Goal: Transaction & Acquisition: Purchase product/service

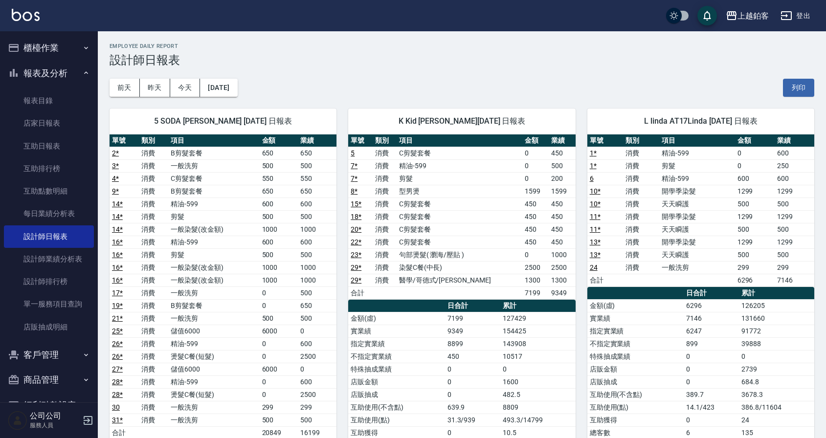
scroll to position [21, 0]
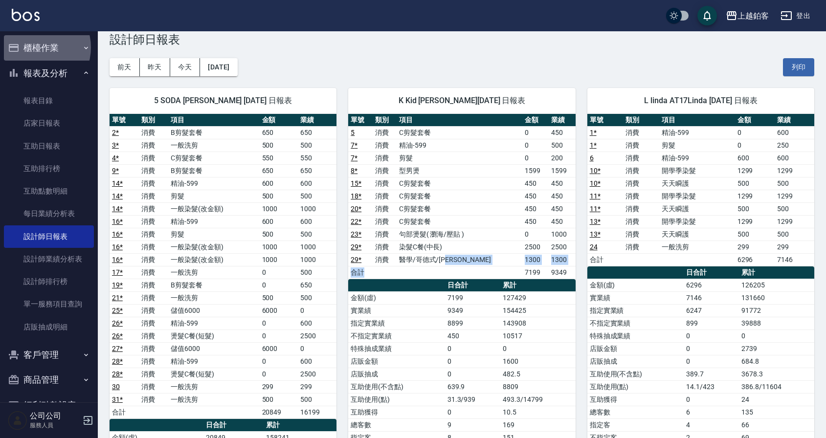
click at [35, 47] on button "櫃檯作業" at bounding box center [49, 47] width 90 height 25
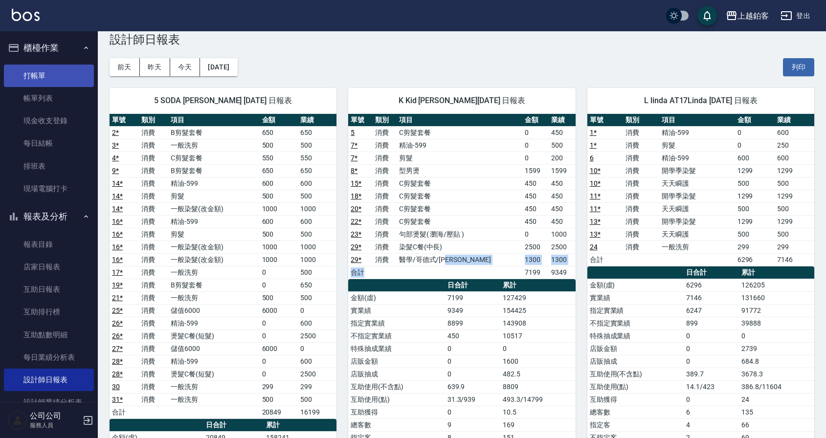
click at [41, 75] on link "打帳單" at bounding box center [49, 76] width 90 height 22
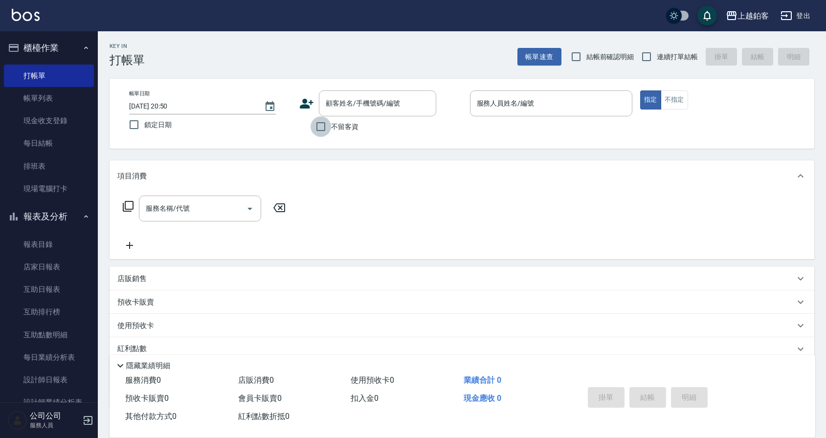
click at [320, 134] on input "不留客資" at bounding box center [321, 126] width 21 height 21
checkbox input "true"
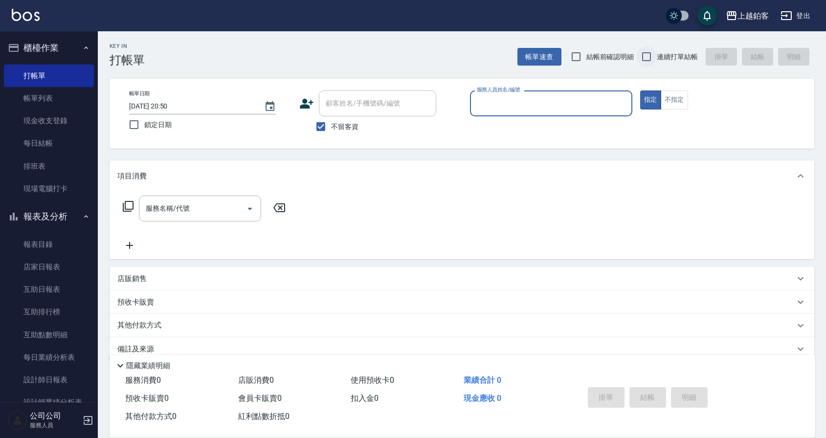
click at [641, 56] on input "連續打單結帳" at bounding box center [646, 56] width 21 height 21
checkbox input "true"
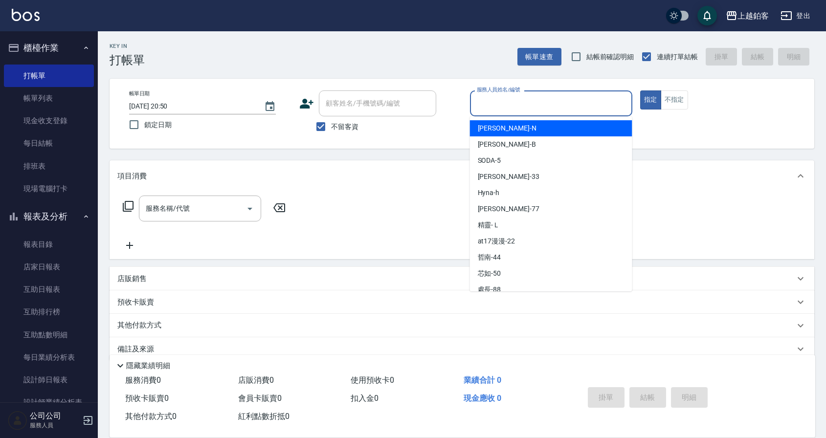
click at [549, 106] on input "服務人員姓名/編號" at bounding box center [551, 103] width 154 height 17
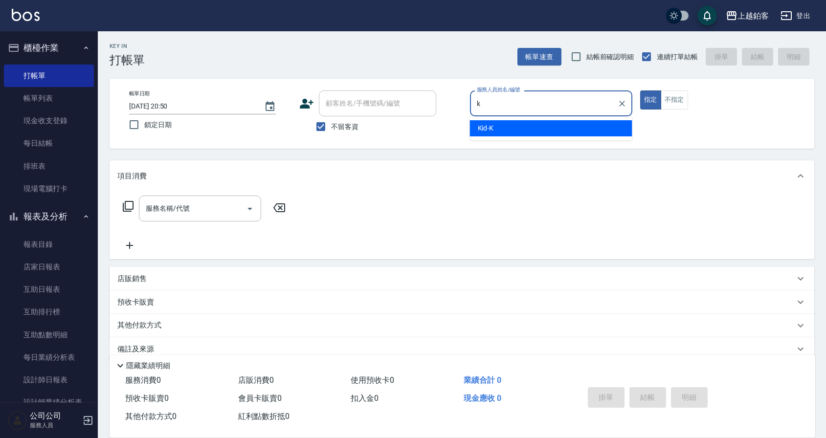
type input "Kid-K"
type button "true"
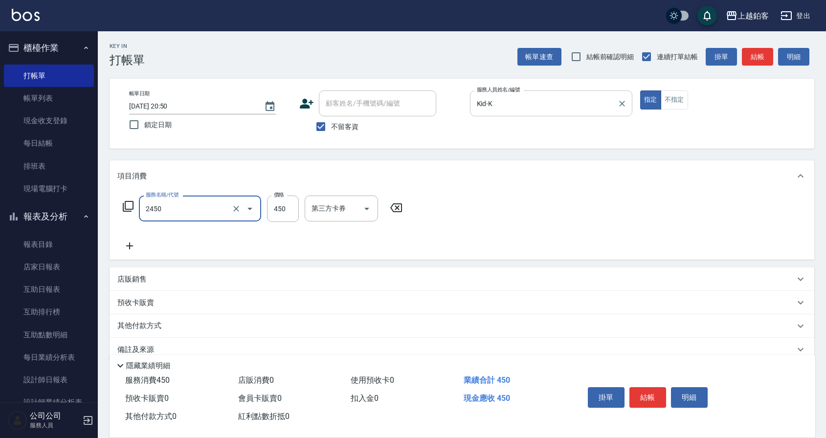
type input "C剪髮套餐(2450)"
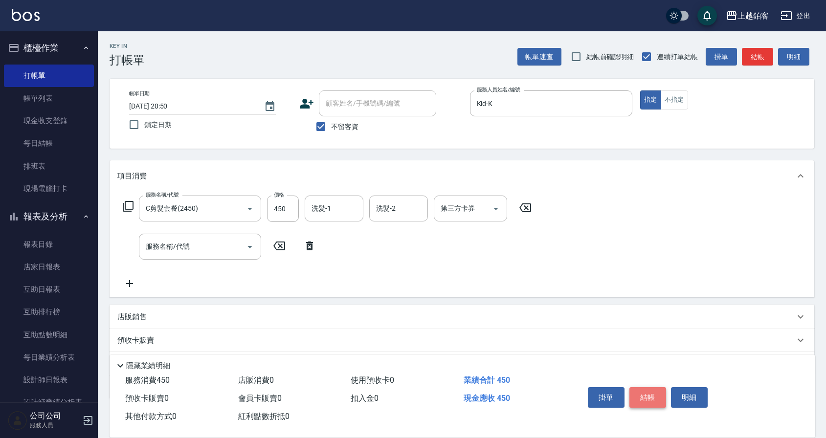
click at [638, 394] on button "結帳" at bounding box center [647, 397] width 37 height 21
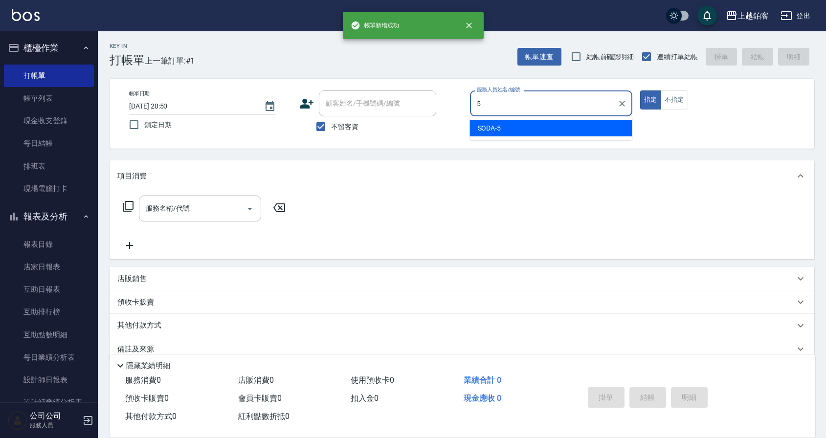
type input "SODA-5"
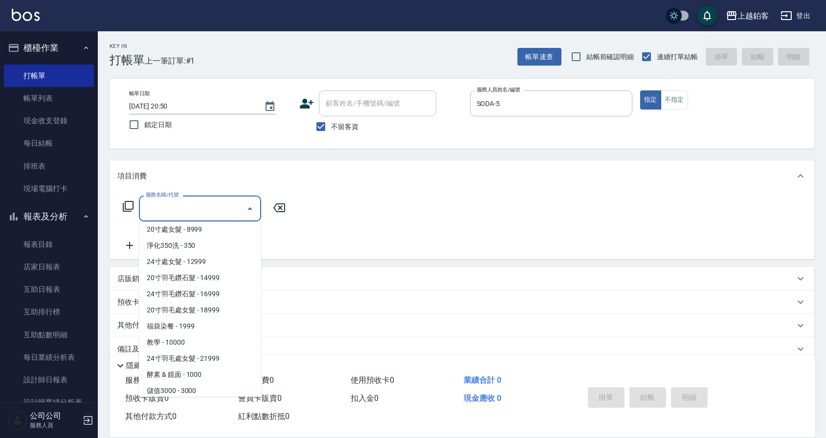
scroll to position [1069, 0]
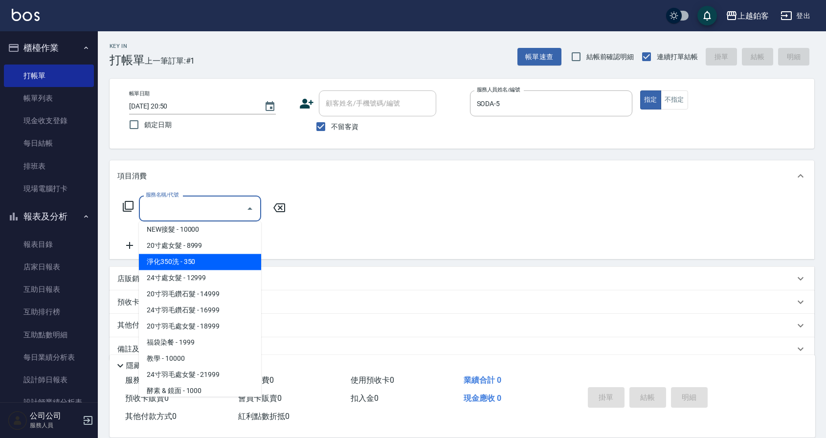
type input "淨化350洗(10020)"
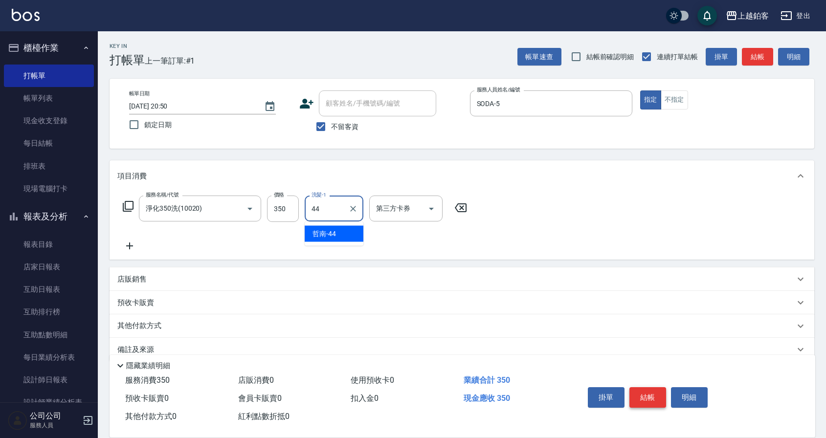
type input "哲南-44"
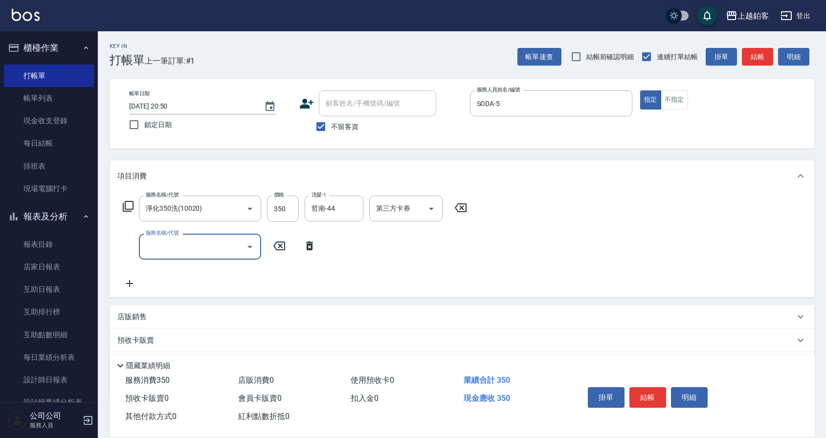
click at [640, 405] on div "掛單 結帳 明細" at bounding box center [648, 398] width 128 height 31
click at [645, 395] on button "結帳" at bounding box center [647, 397] width 37 height 21
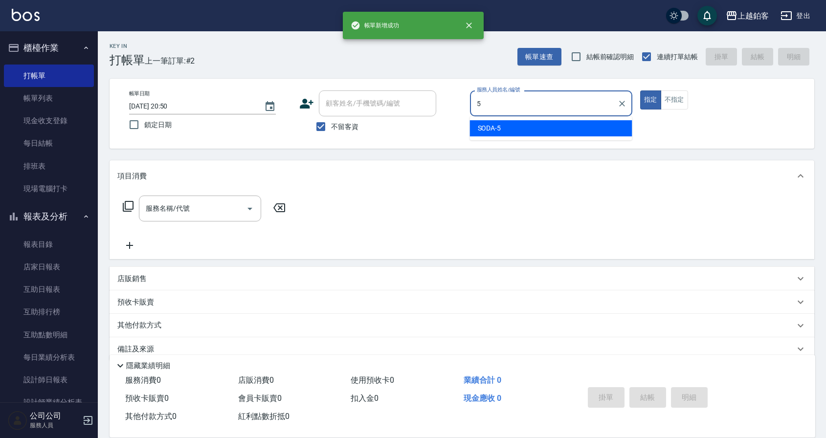
type input "SODA-5"
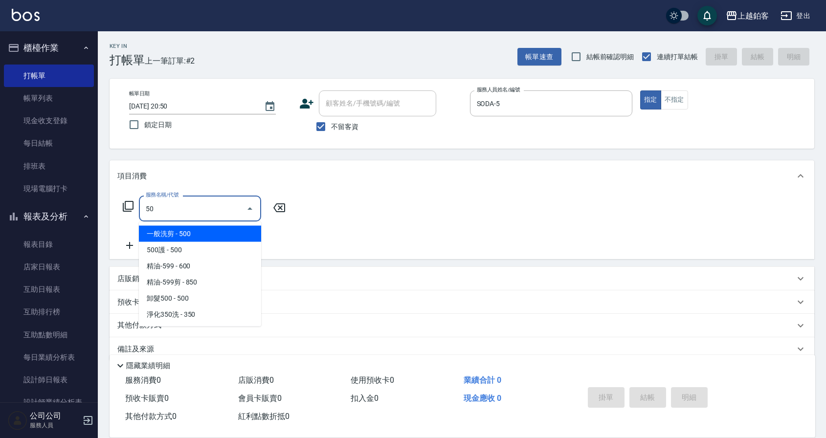
type input "500"
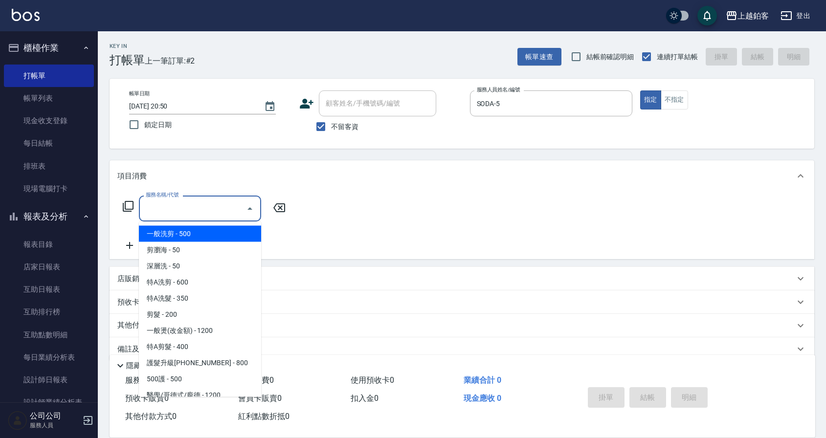
type input "\"
type input "一般洗剪(5)"
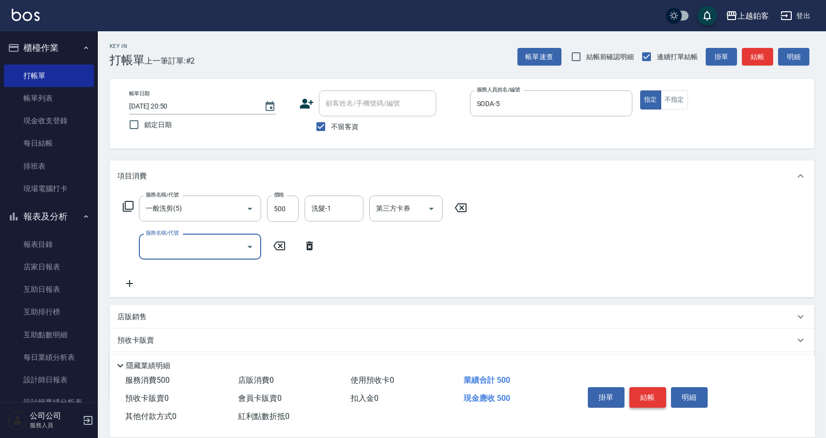
click at [649, 399] on button "結帳" at bounding box center [647, 397] width 37 height 21
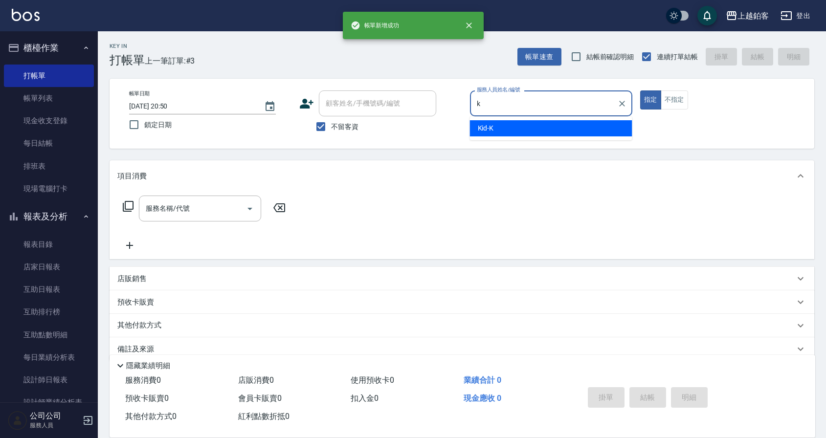
type input "Kid-K"
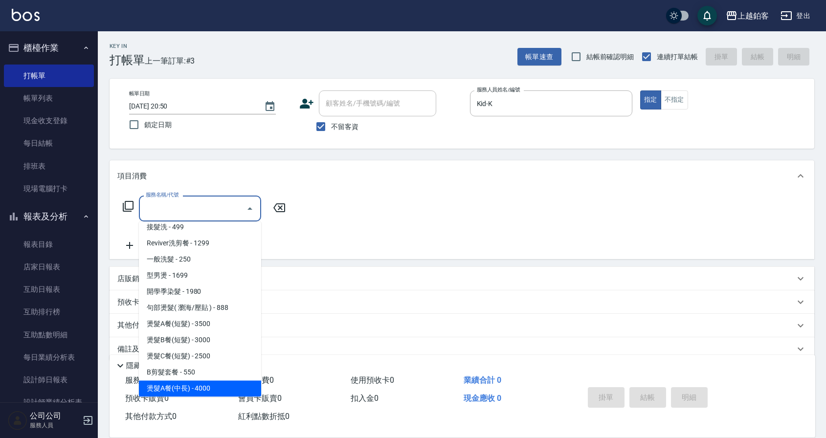
scroll to position [329, 0]
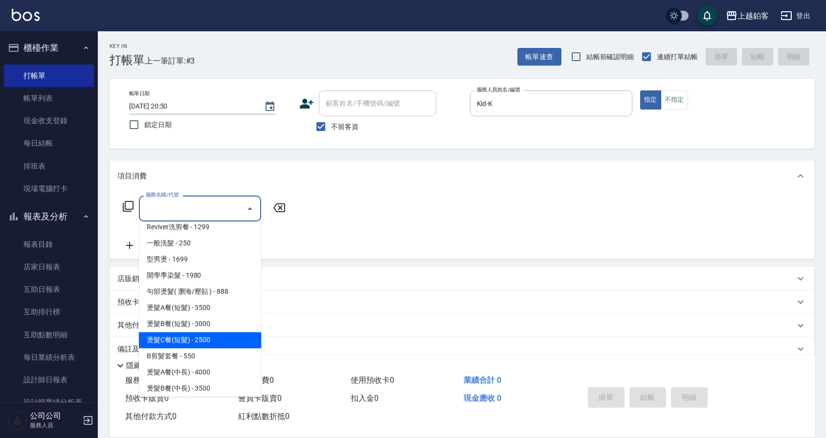
type input "燙髮C餐(短髮)(2203)"
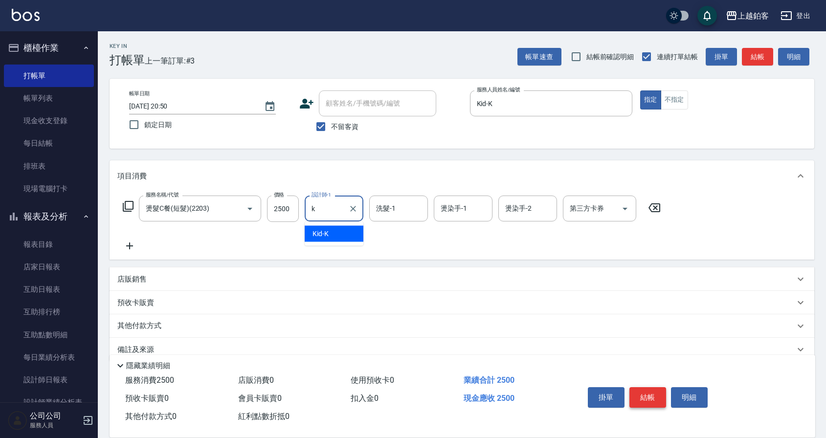
type input "Kid-K"
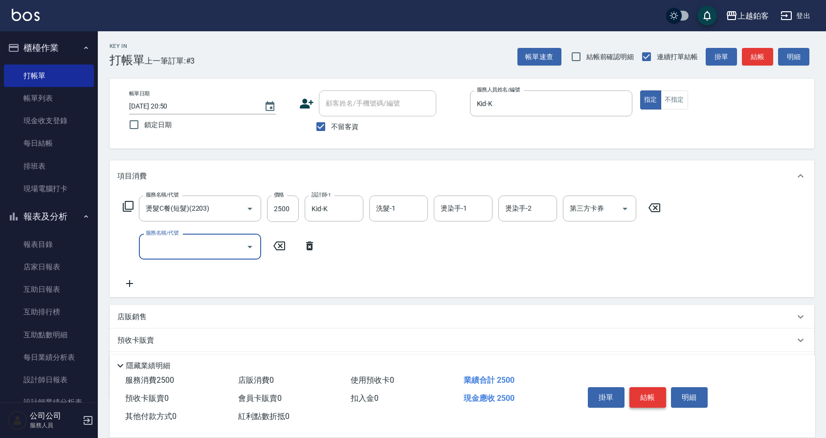
click at [652, 399] on button "結帳" at bounding box center [647, 397] width 37 height 21
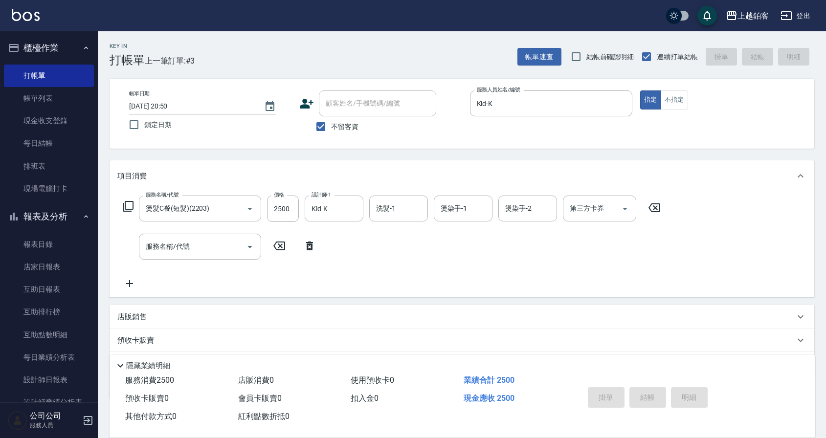
type input "[DATE] 20:51"
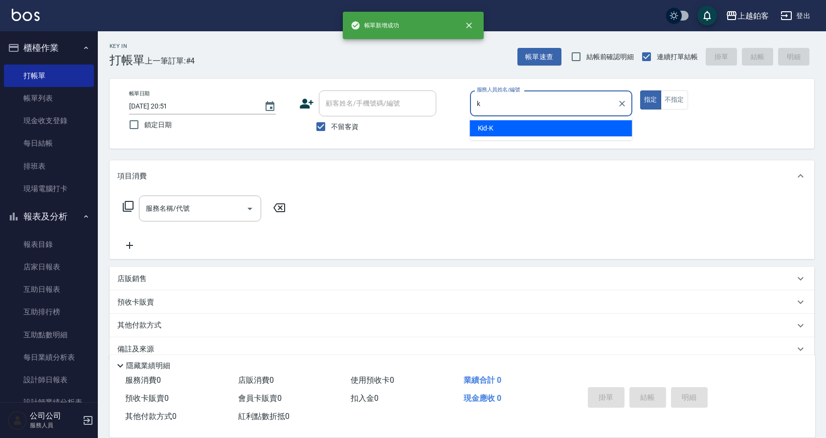
type input "Kid-K"
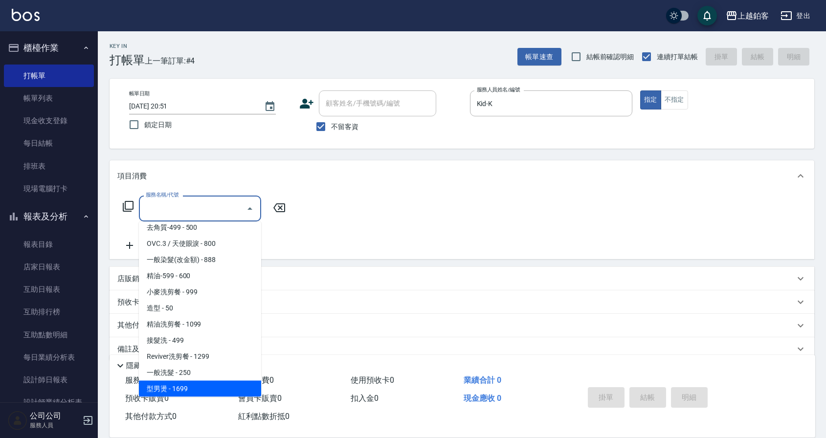
scroll to position [216, 0]
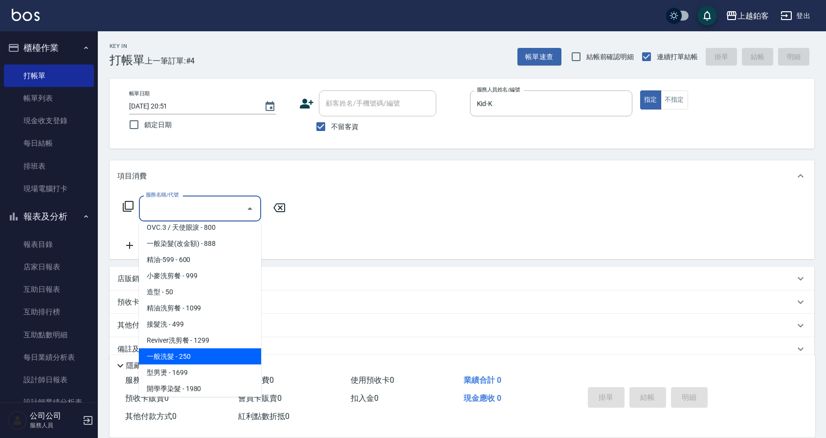
type input "一般洗髮(1300)"
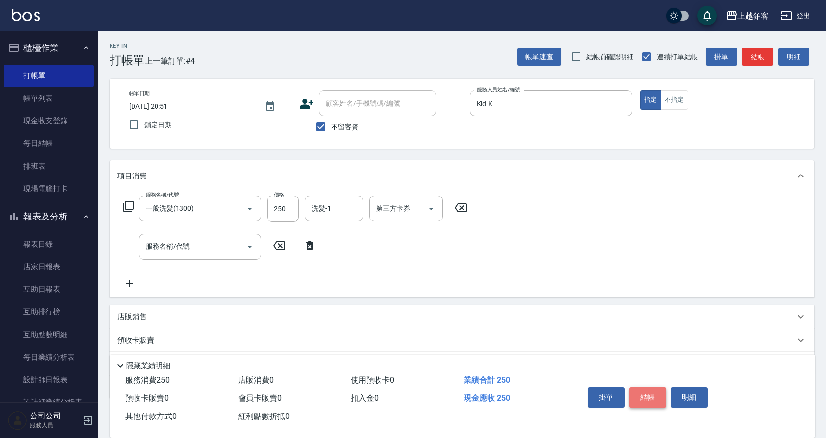
click at [657, 397] on button "結帳" at bounding box center [647, 397] width 37 height 21
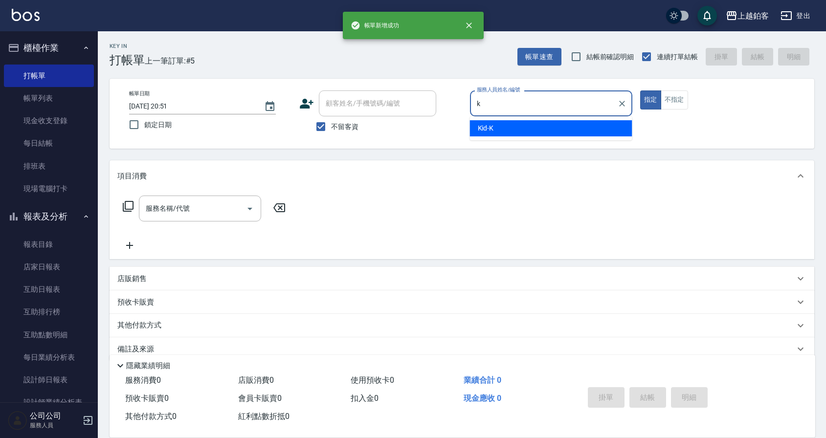
type input "Kid-K"
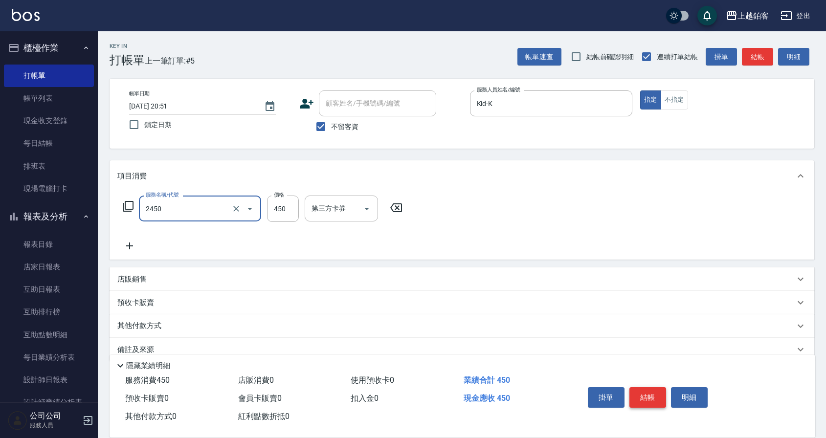
type input "C剪髮套餐(2450)"
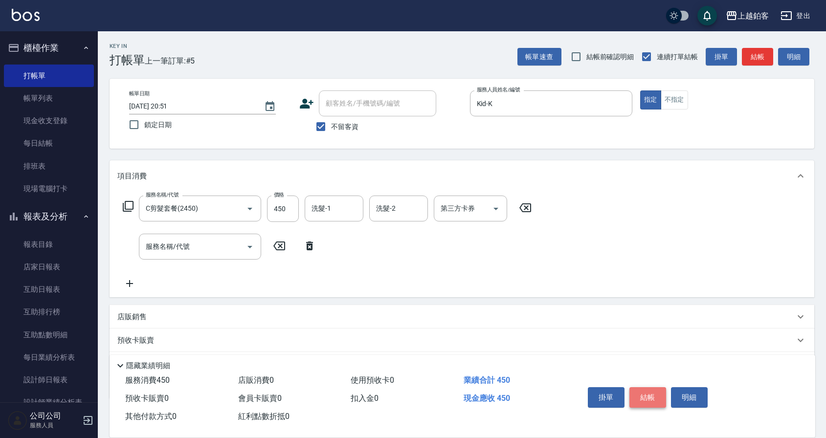
click at [658, 399] on button "結帳" at bounding box center [647, 397] width 37 height 21
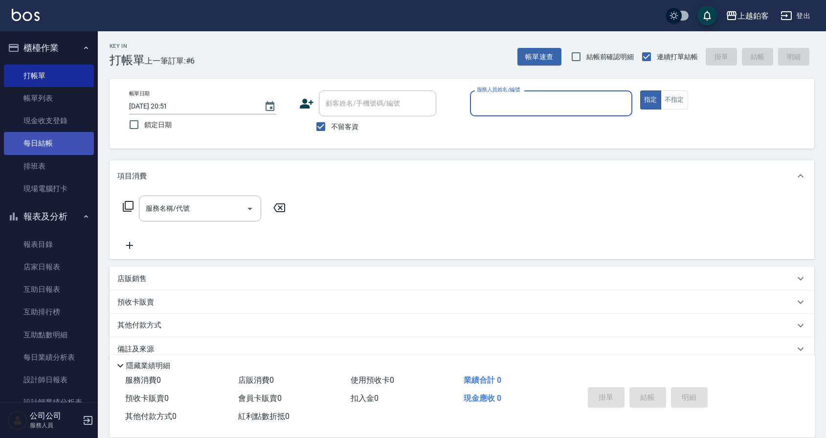
click at [46, 137] on link "每日結帳" at bounding box center [49, 143] width 90 height 22
